Goal: Task Accomplishment & Management: Use online tool/utility

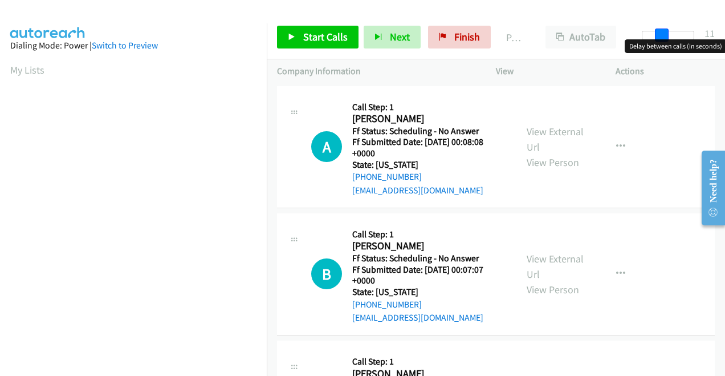
drag, startPoint x: 652, startPoint y: 31, endPoint x: 671, endPoint y: 38, distance: 20.4
click at [671, 38] on div at bounding box center [668, 35] width 52 height 9
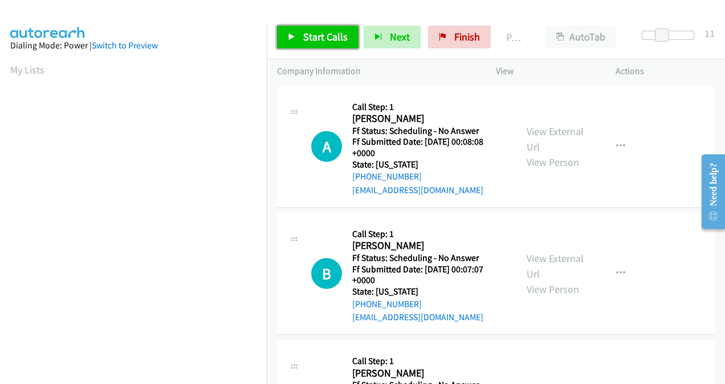
click at [328, 38] on span "Start Calls" at bounding box center [325, 36] width 44 height 13
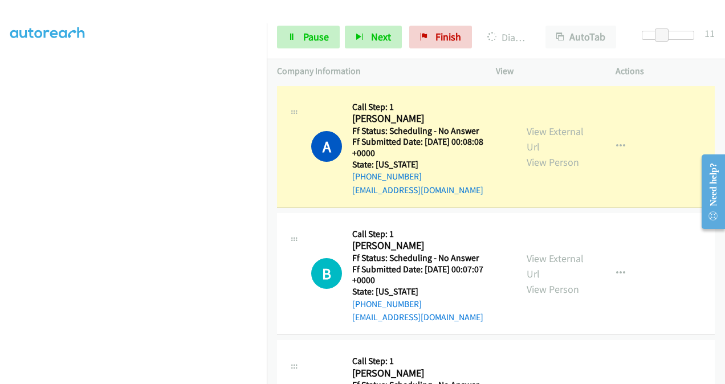
scroll to position [230, 0]
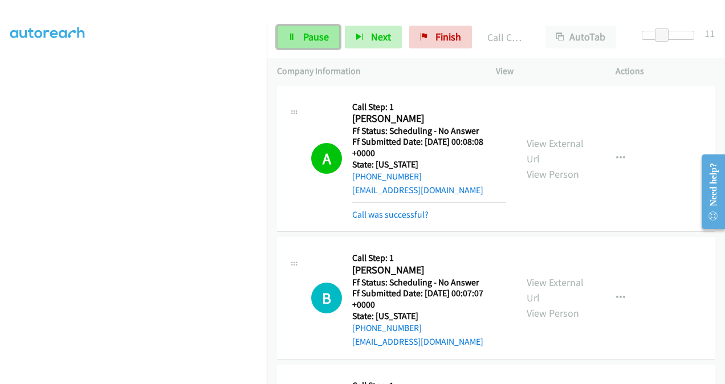
click at [323, 38] on span "Pause" at bounding box center [316, 36] width 26 height 13
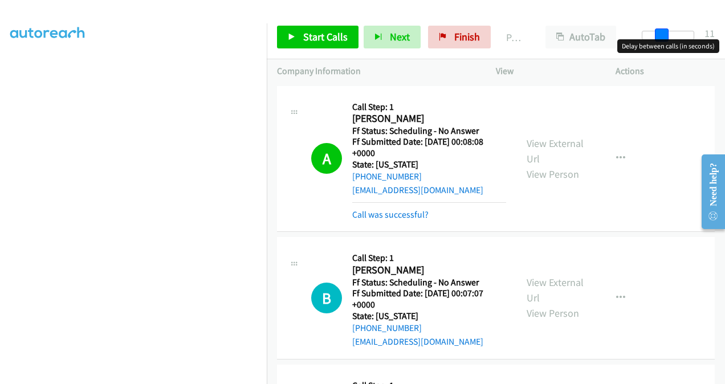
click at [659, 34] on span at bounding box center [662, 35] width 14 height 14
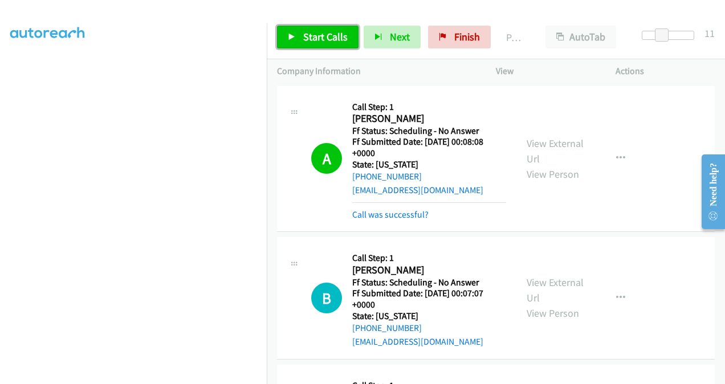
click at [328, 28] on link "Start Calls" at bounding box center [317, 37] width 81 height 23
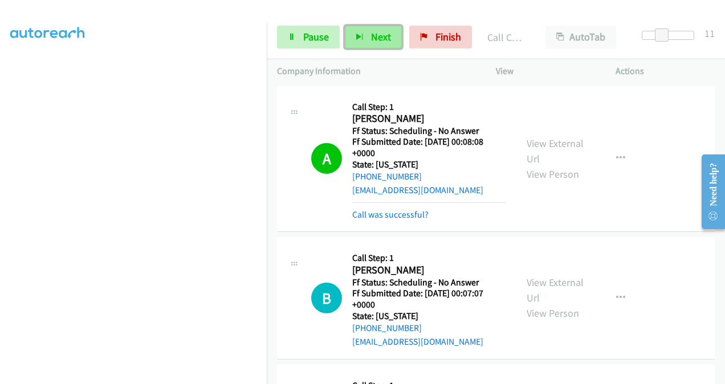
click at [365, 43] on button "Next" at bounding box center [373, 37] width 57 height 23
click at [444, 40] on span "Finish" at bounding box center [448, 36] width 26 height 13
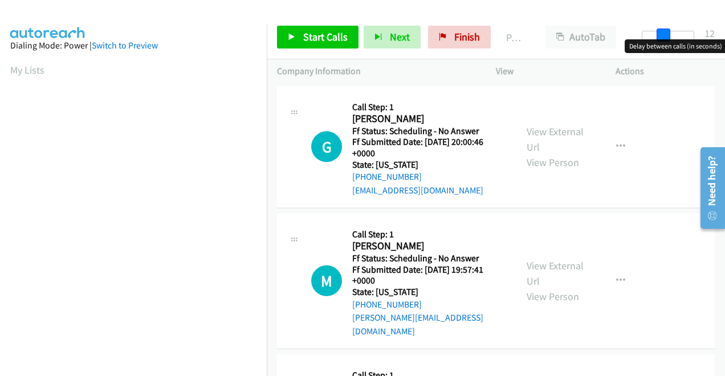
drag, startPoint x: 650, startPoint y: 35, endPoint x: 670, endPoint y: 40, distance: 20.5
click at [670, 40] on body "Start Calls Pause Next Finish Paused AutoTab AutoTab 12 Company Information Inf…" at bounding box center [362, 27] width 725 height 54
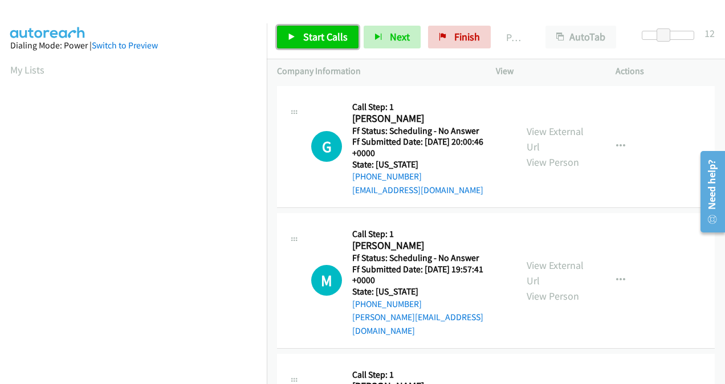
click at [332, 35] on span "Start Calls" at bounding box center [325, 36] width 44 height 13
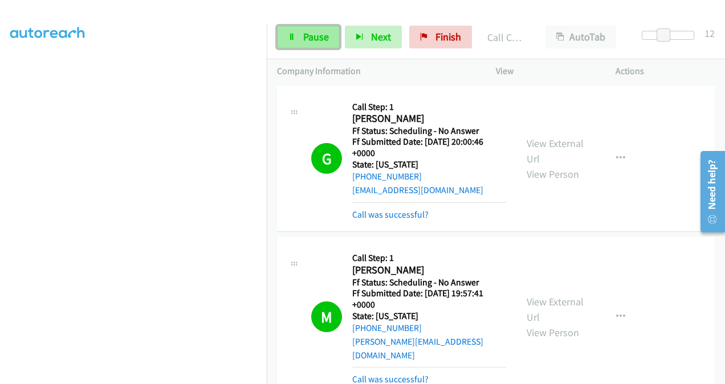
click at [311, 36] on span "Pause" at bounding box center [316, 36] width 26 height 13
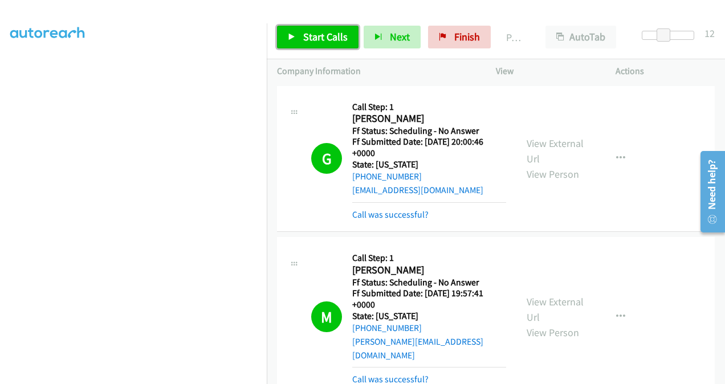
click at [326, 28] on link "Start Calls" at bounding box center [317, 37] width 81 height 23
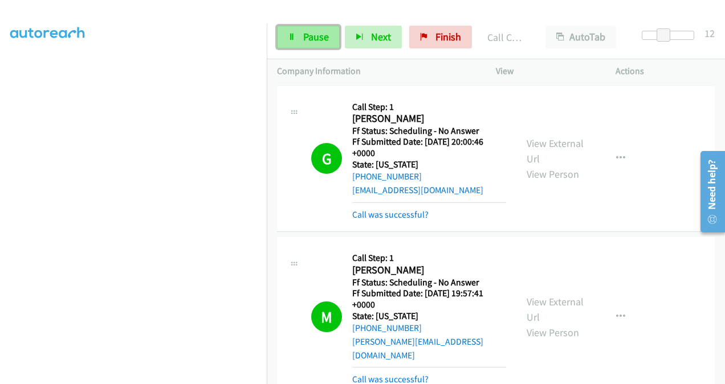
click at [305, 31] on span "Pause" at bounding box center [316, 36] width 26 height 13
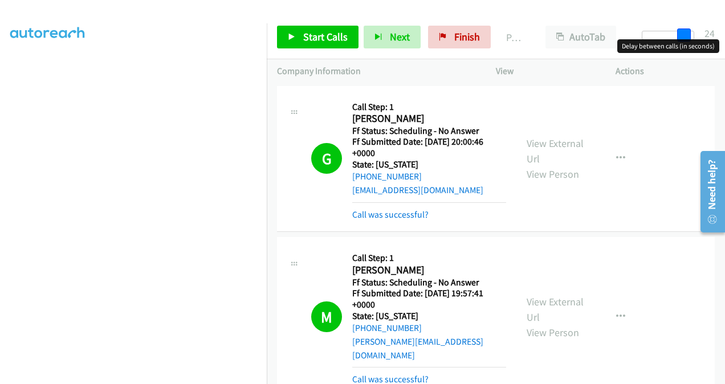
drag, startPoint x: 664, startPoint y: 32, endPoint x: 719, endPoint y: 34, distance: 54.8
click at [719, 34] on div "Start Calls Pause Next Finish Paused AutoTab AutoTab 24" at bounding box center [496, 37] width 458 height 44
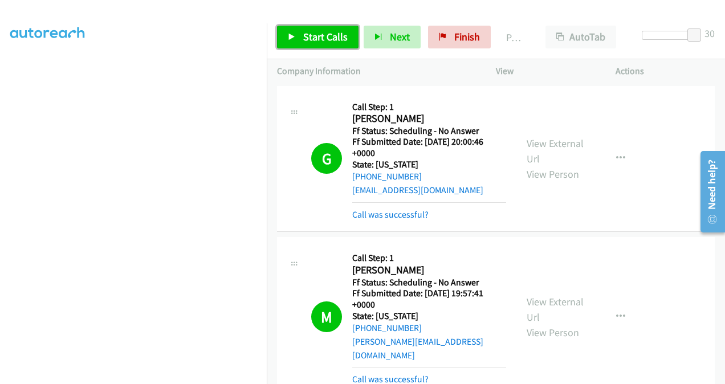
click at [317, 38] on span "Start Calls" at bounding box center [325, 36] width 44 height 13
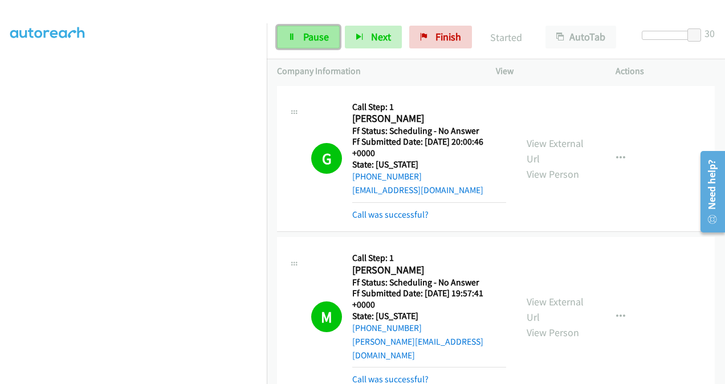
click at [319, 32] on span "Pause" at bounding box center [316, 36] width 26 height 13
